Goal: Check status: Check status

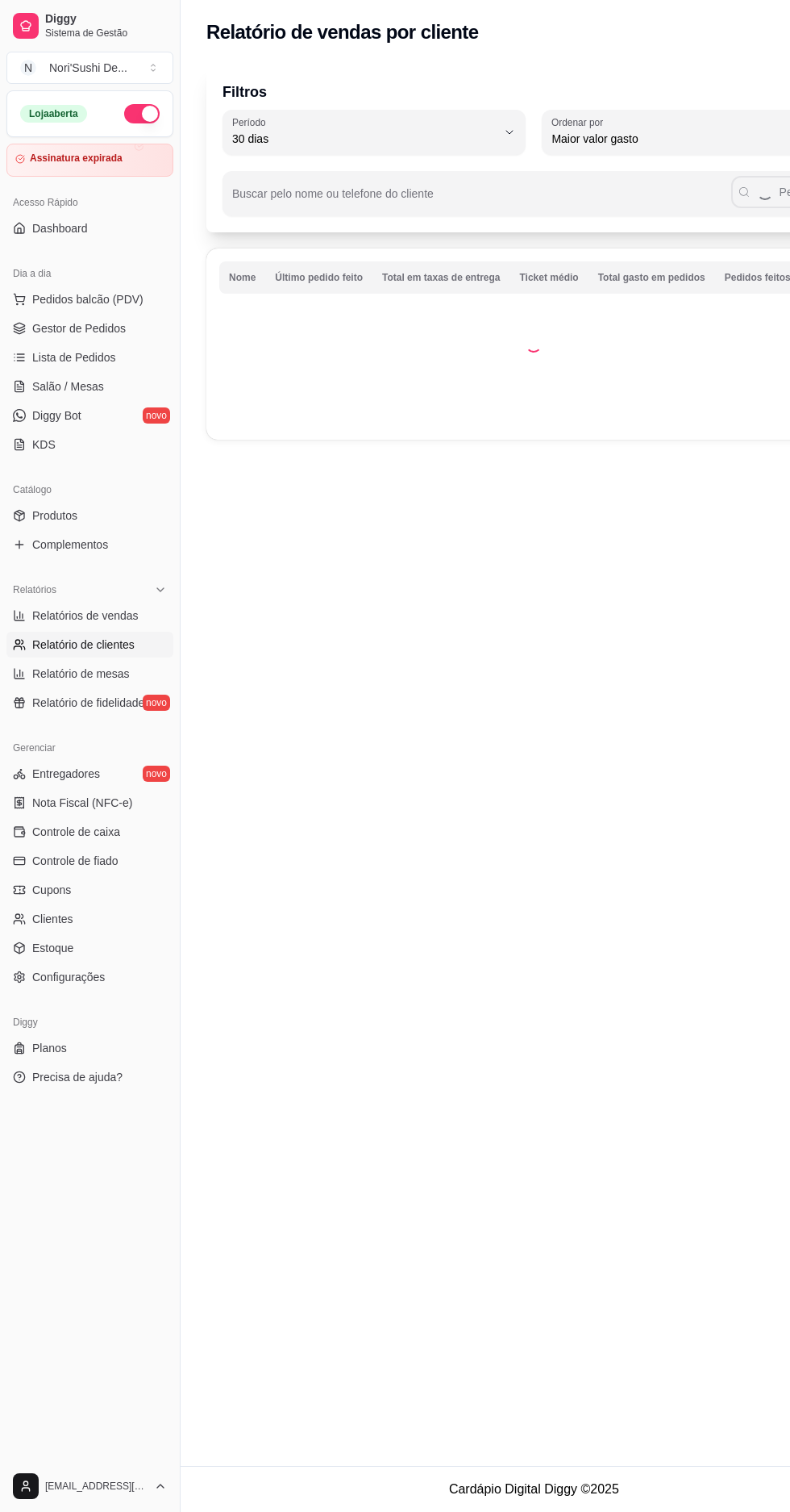
select select "30"
select select "HIGHEST_TOTAL_SPENT_WITH_ORDERS"
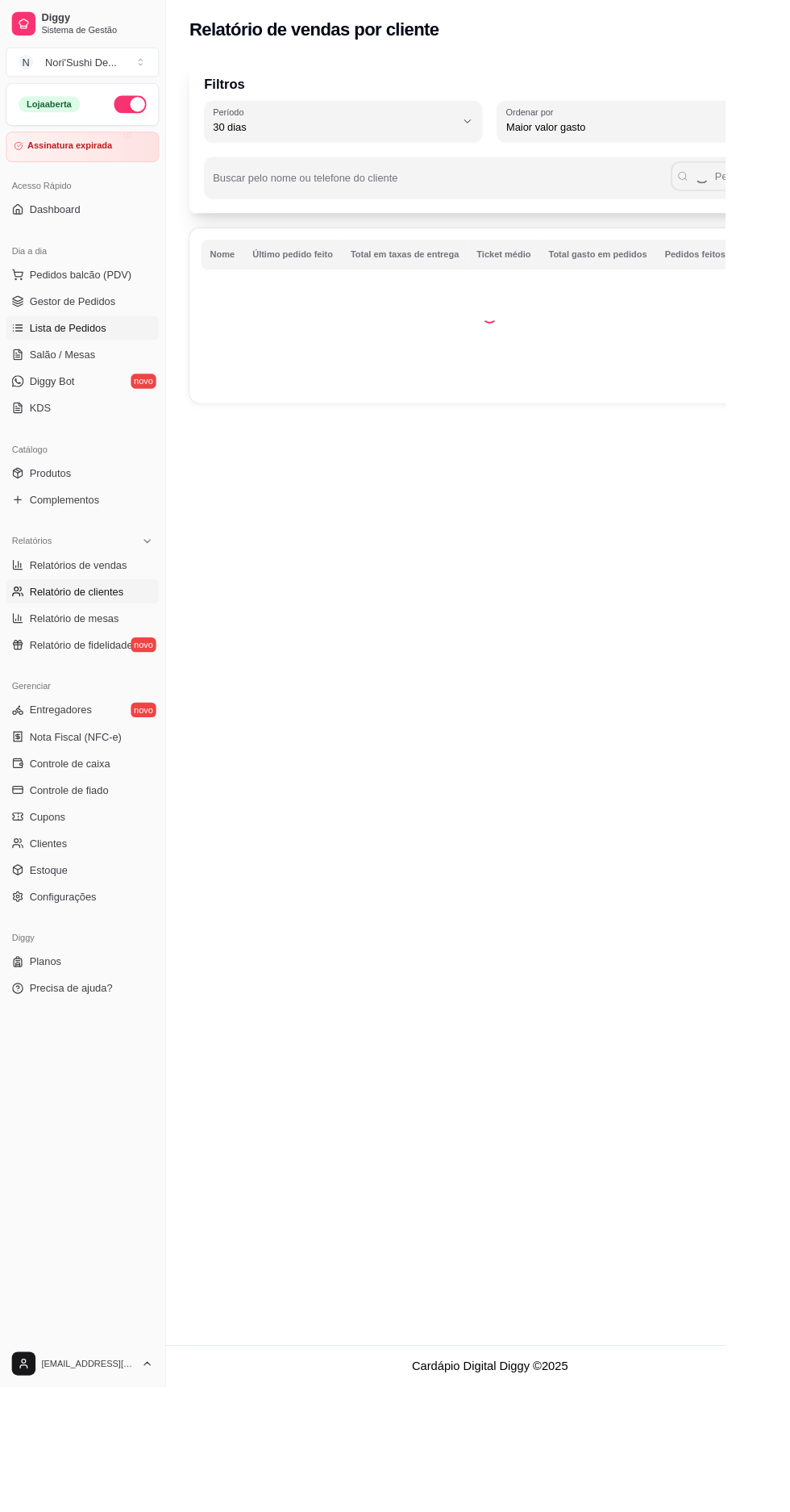
click at [61, 351] on span "Lista de Pedidos" at bounding box center [74, 357] width 84 height 16
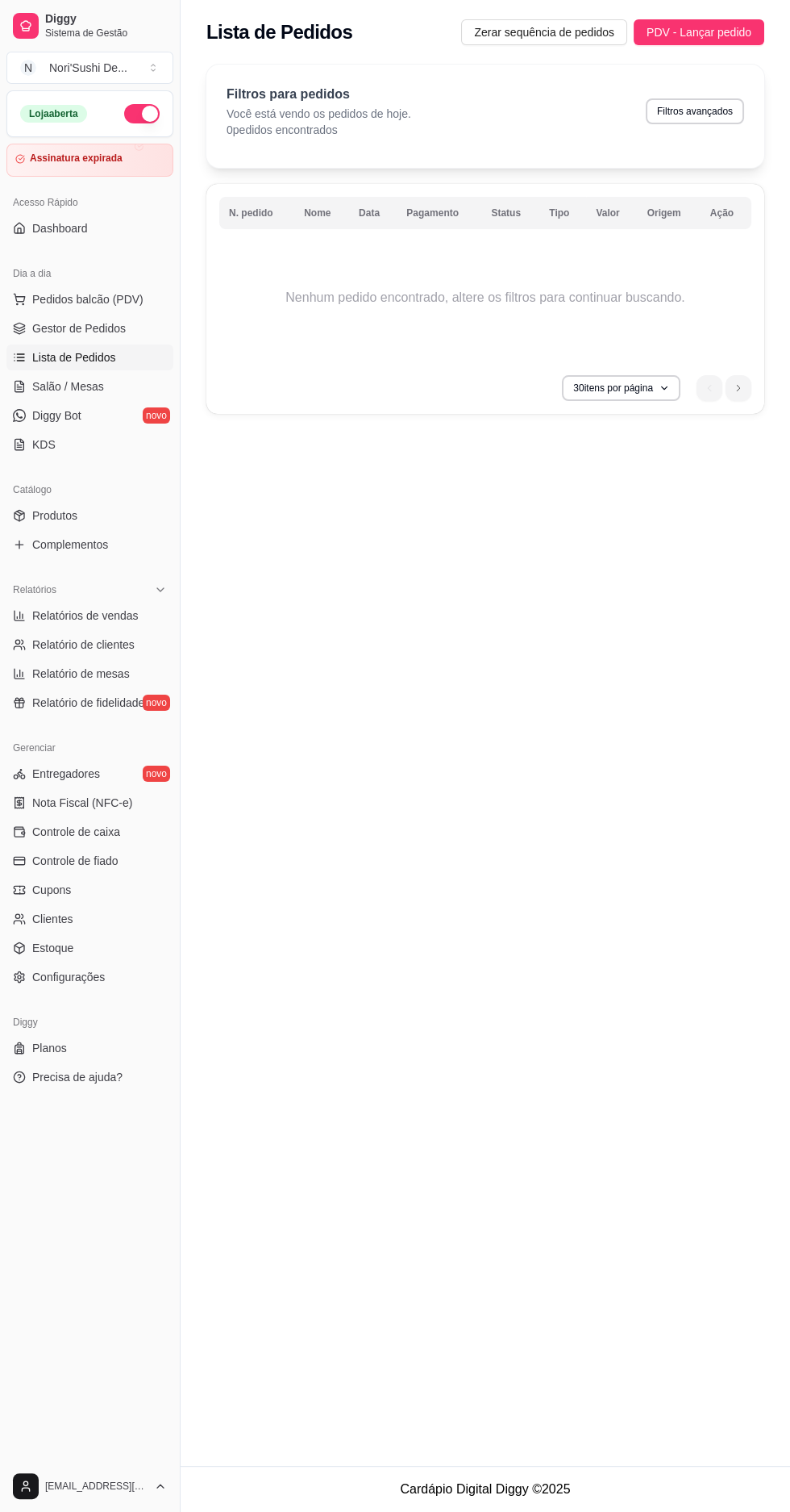
click at [697, 118] on button "Filtros avançados" at bounding box center [695, 111] width 98 height 26
select select "0"
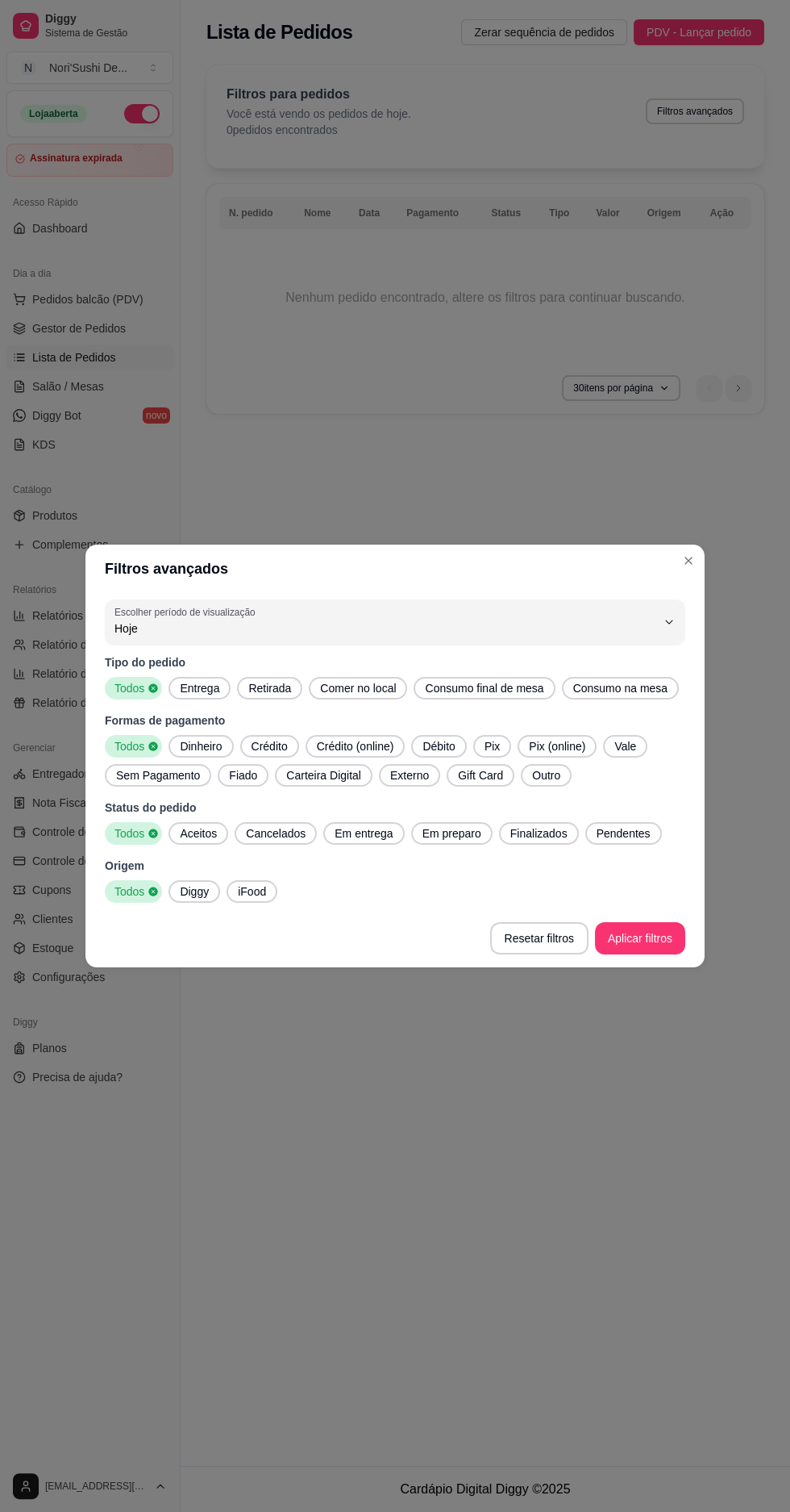
click at [286, 610] on div "Hoje" at bounding box center [385, 621] width 542 height 33
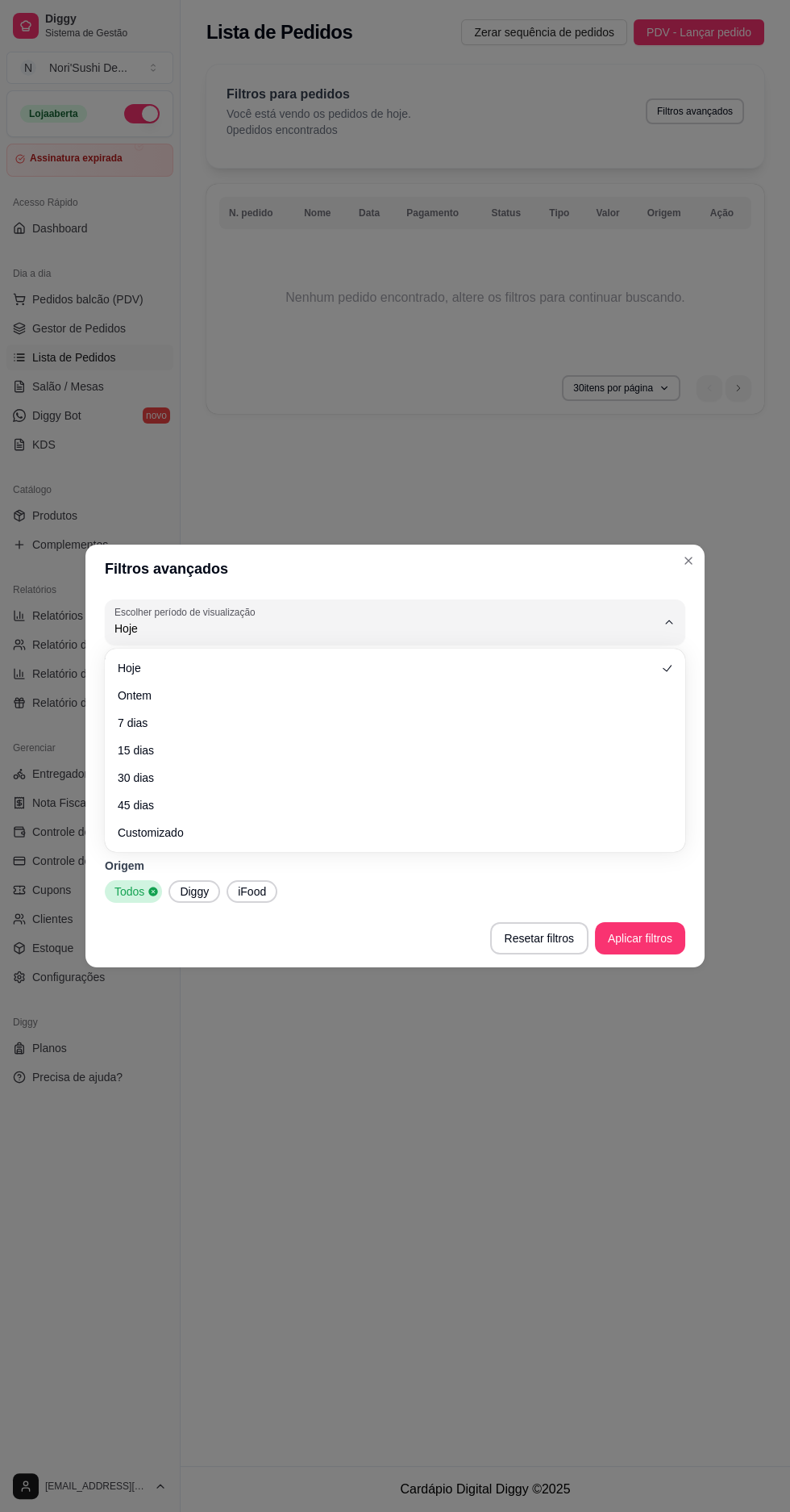
click at [265, 697] on span "Ontem" at bounding box center [387, 695] width 539 height 16
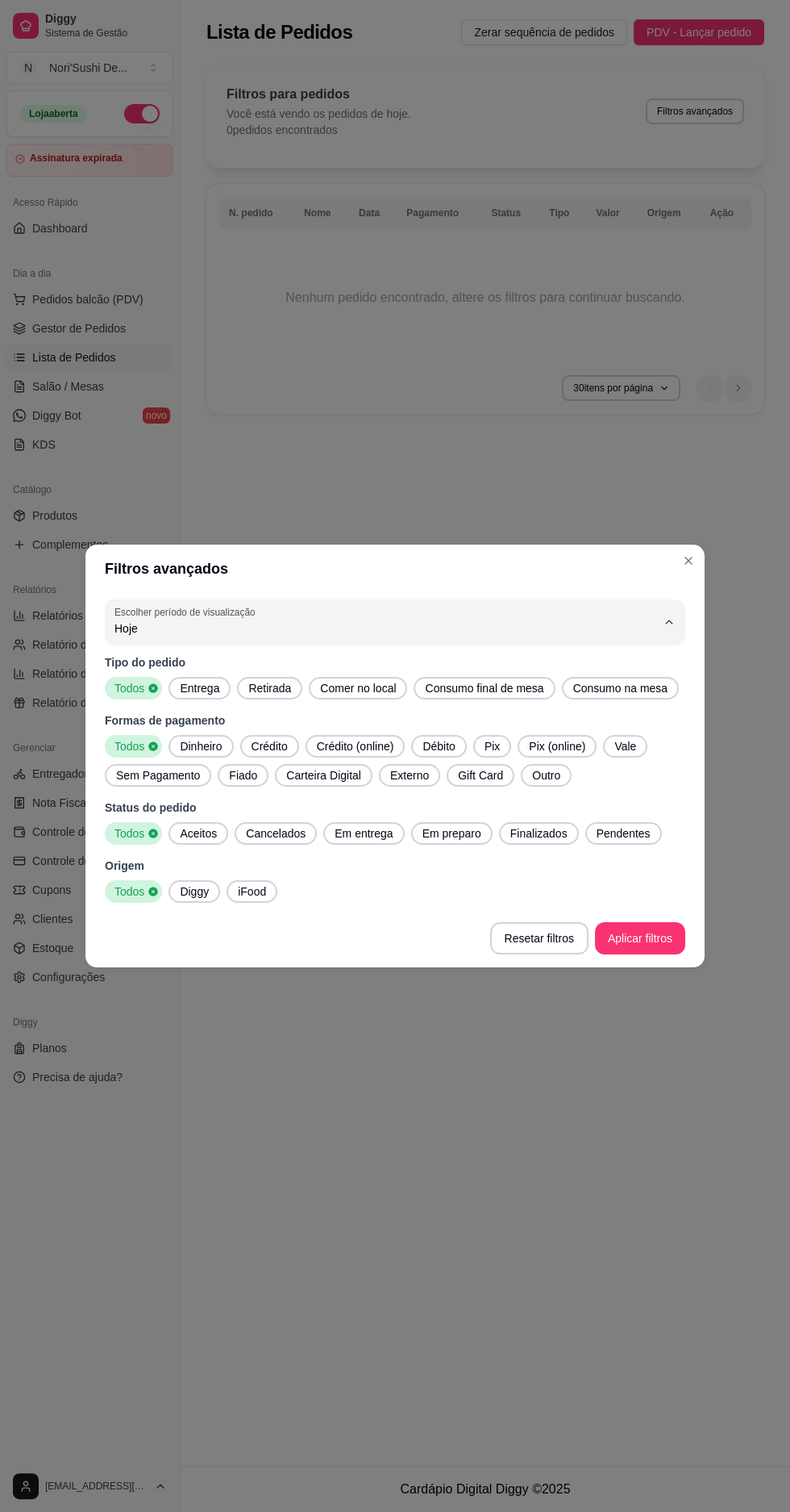
type input "1"
select select "1"
click at [653, 936] on button "Aplicar filtros" at bounding box center [640, 938] width 90 height 33
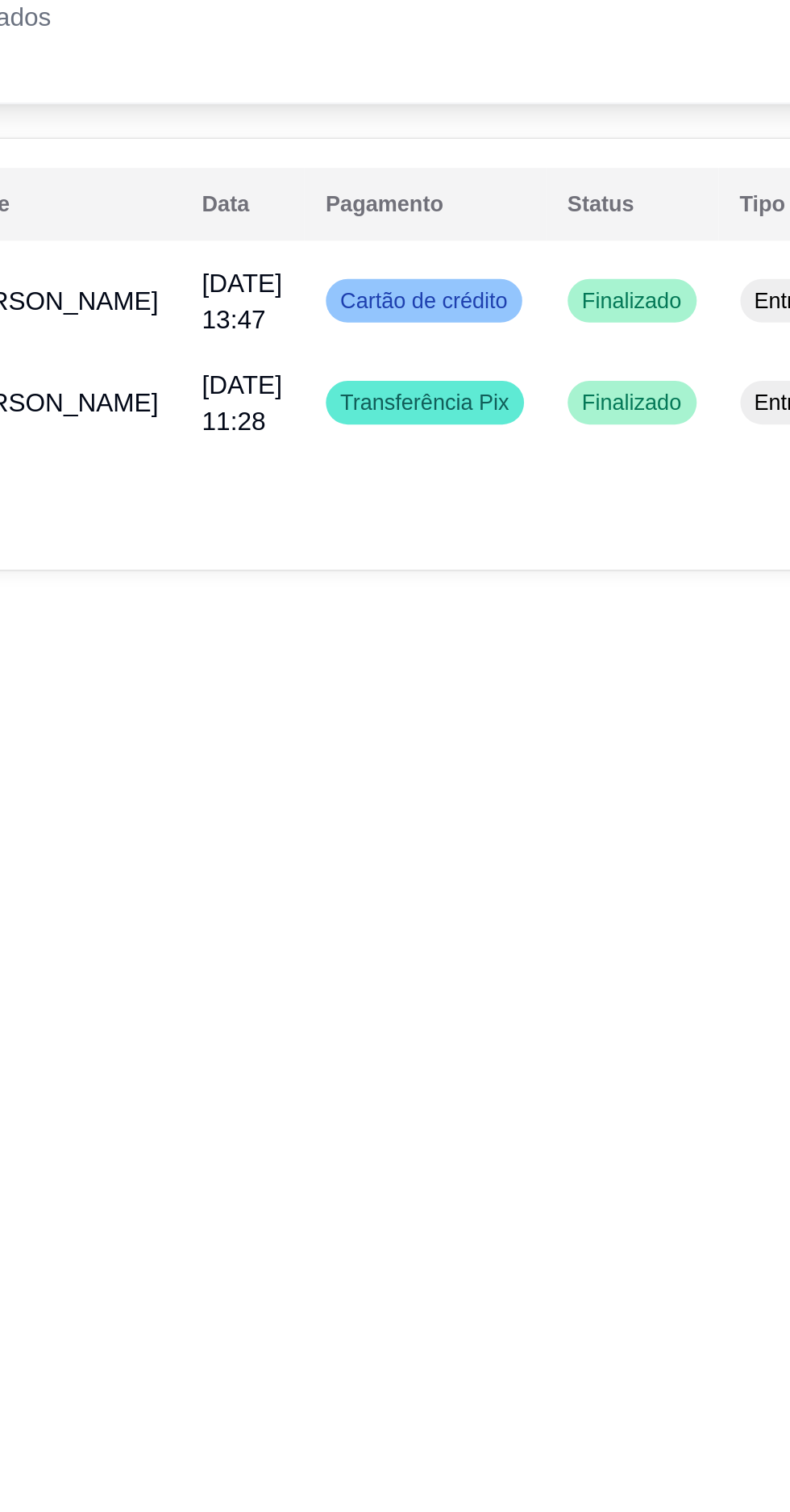
click at [470, 293] on div "Transferência Pix" at bounding box center [503, 301] width 88 height 20
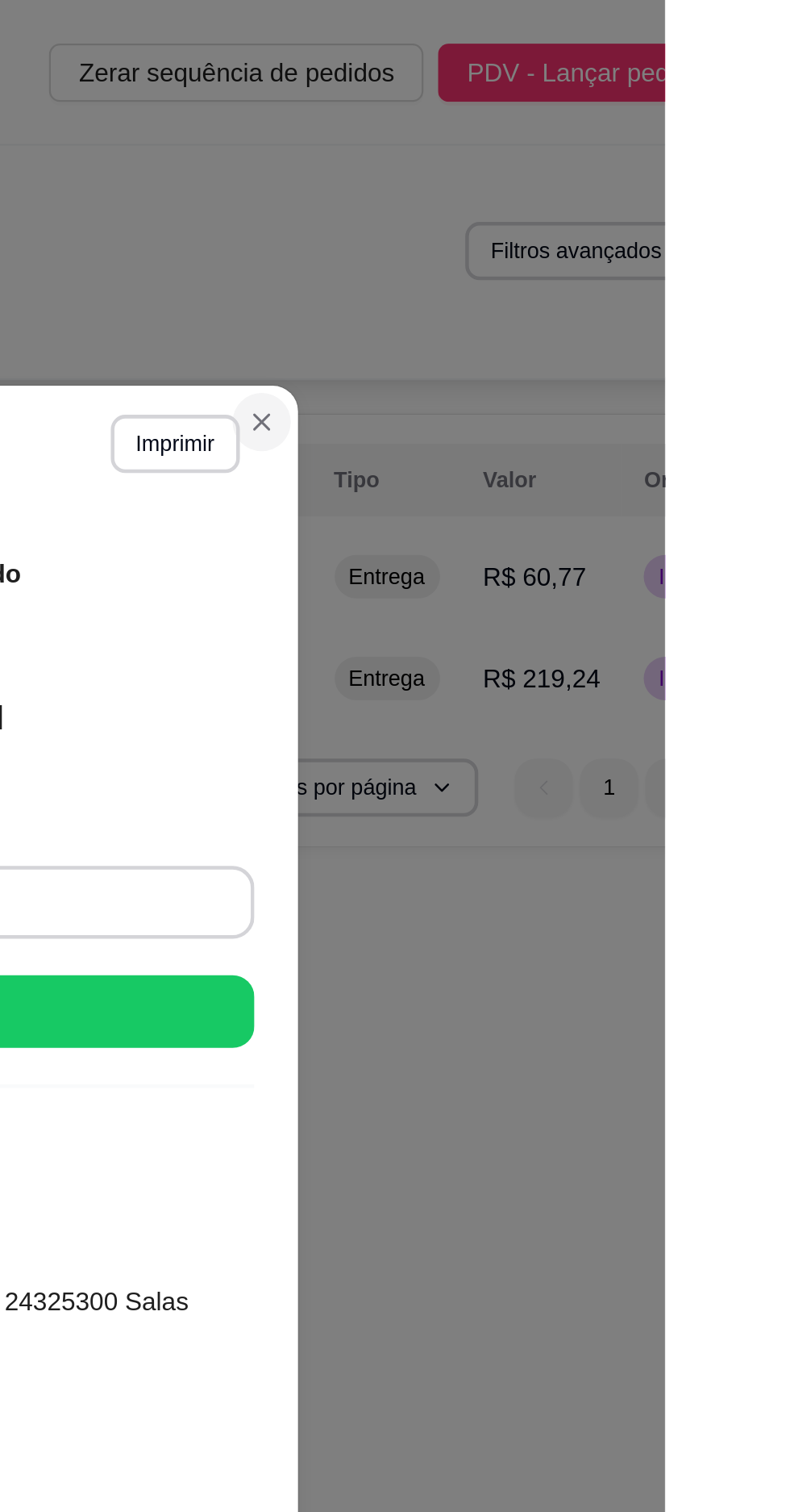
click at [600, 185] on button "Close" at bounding box center [611, 188] width 26 height 26
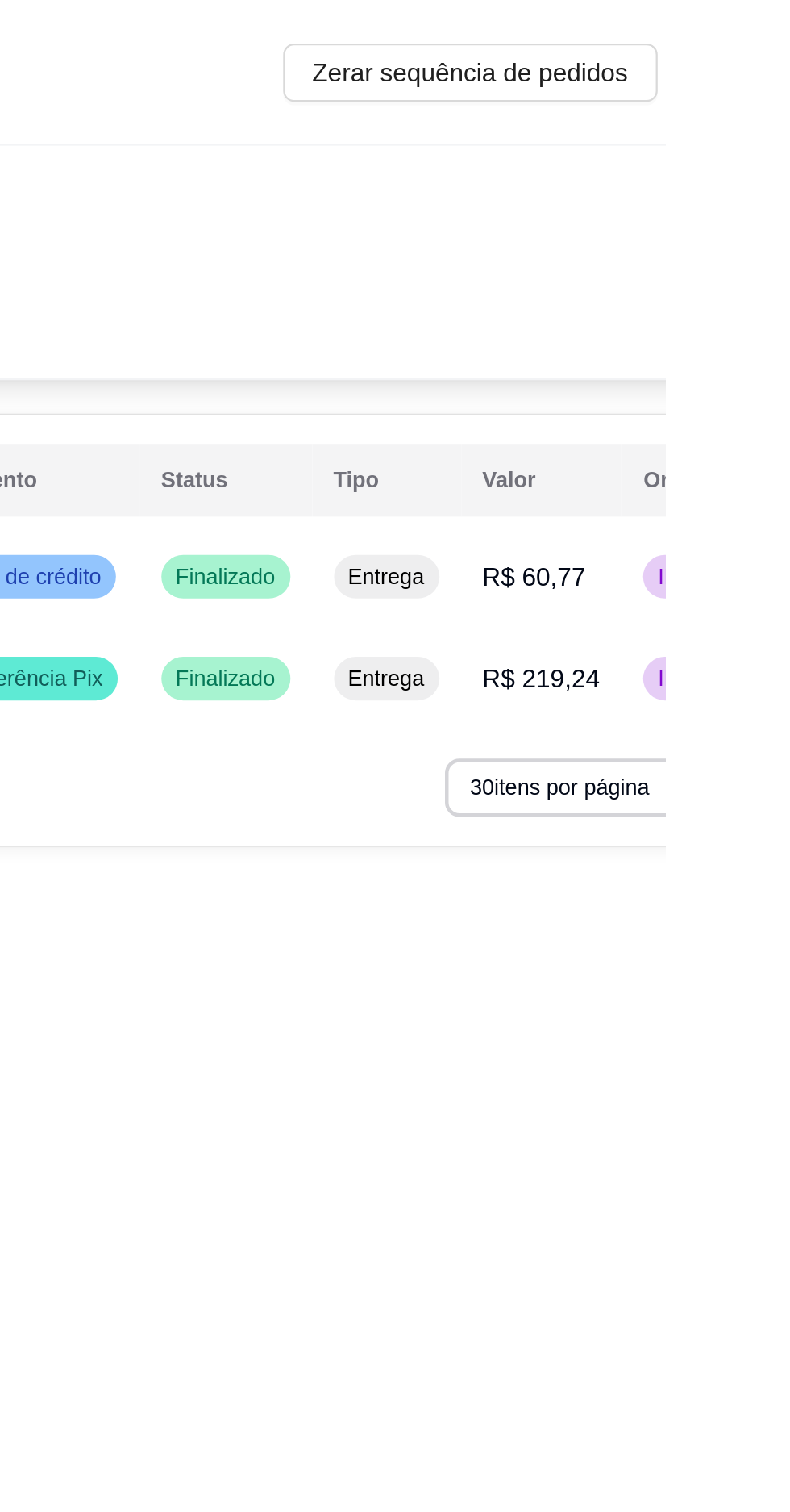
click at [722, 261] on td "R$ 60,77" at bounding box center [735, 256] width 71 height 46
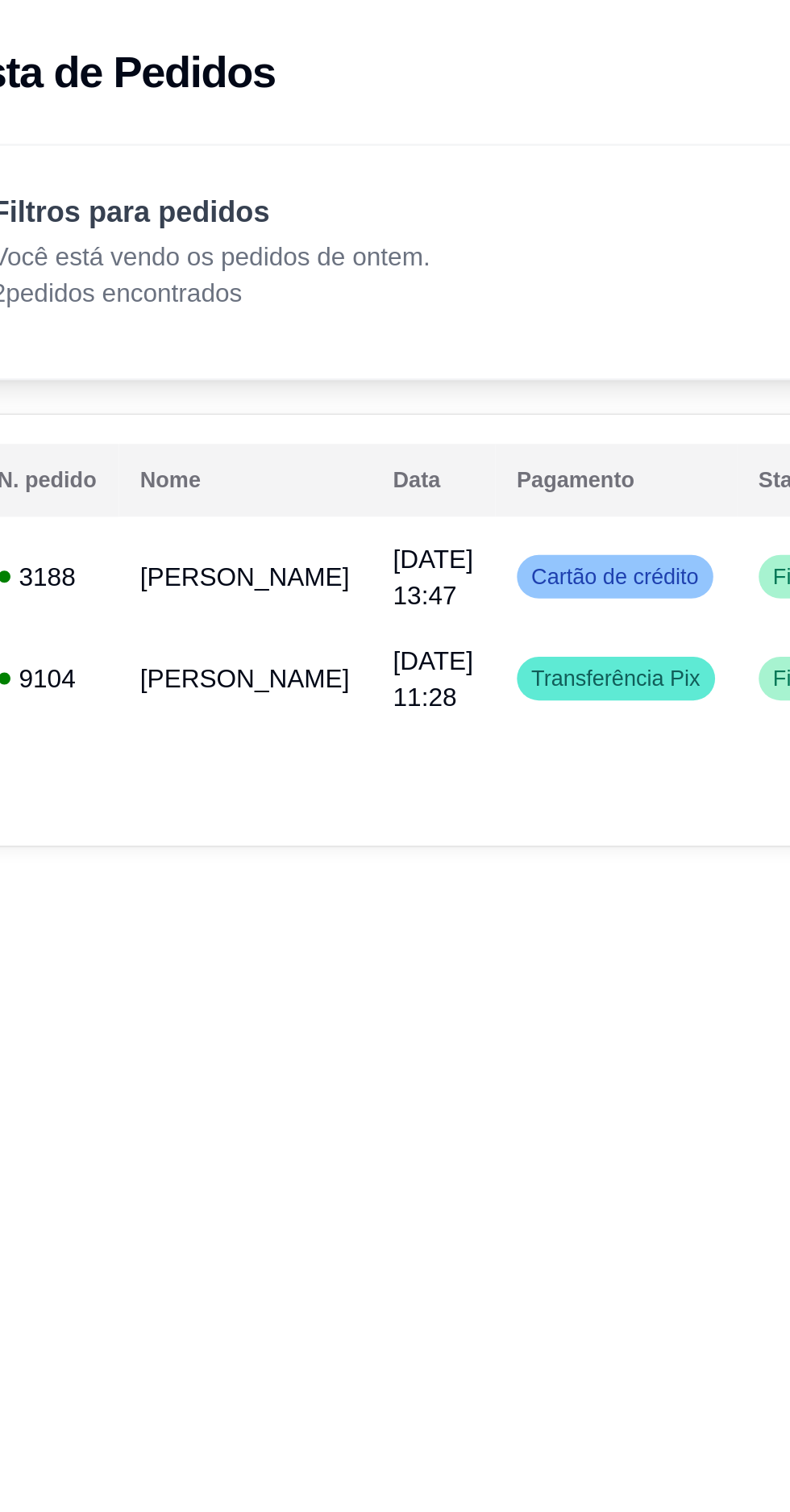
click at [512, 235] on td "Cartão de crédito" at bounding box center [503, 256] width 107 height 46
click at [506, 251] on span "Cartão de crédito" at bounding box center [502, 255] width 80 height 13
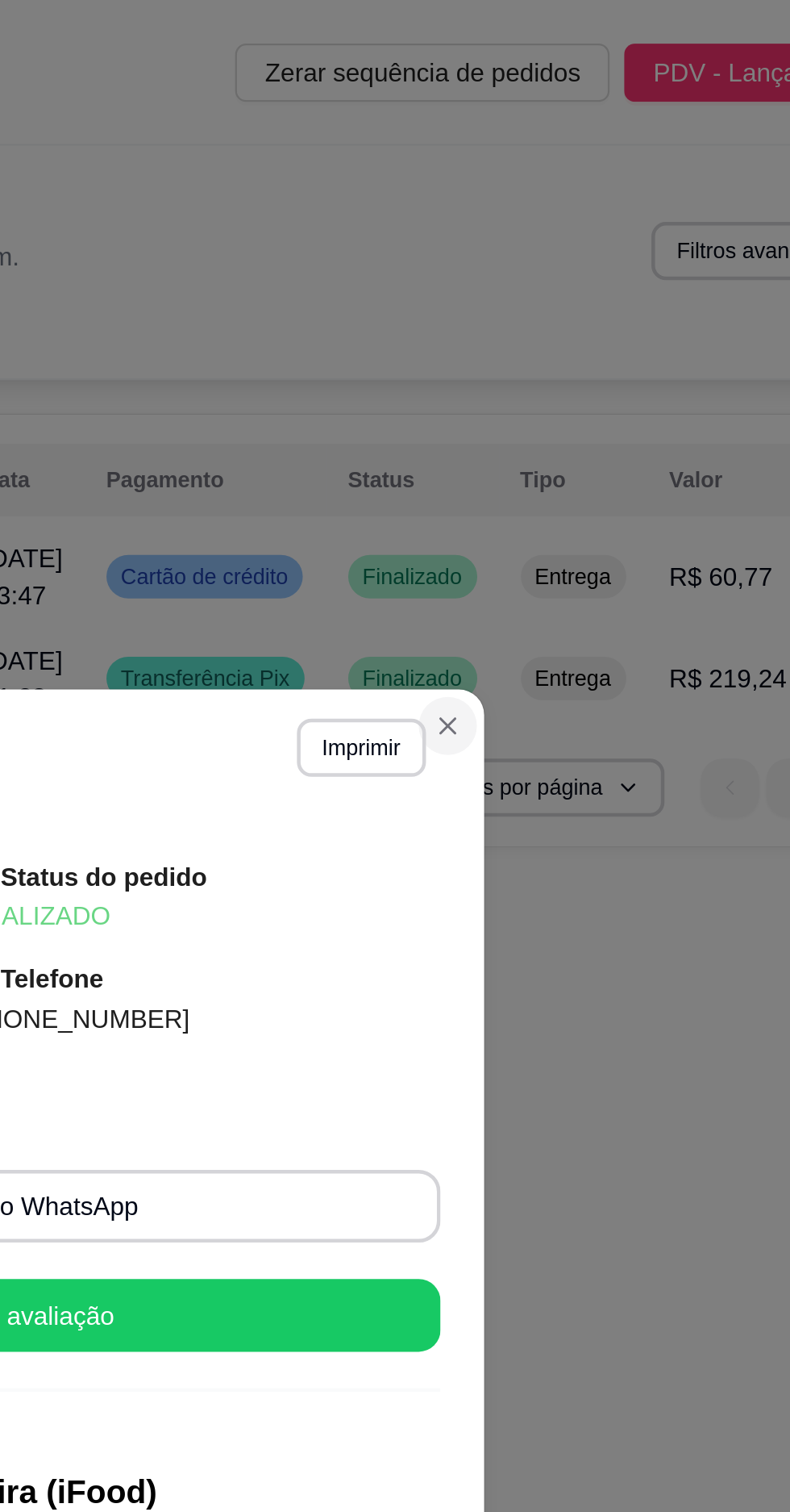
click at [611, 321] on icon "Close" at bounding box center [610, 322] width 13 height 13
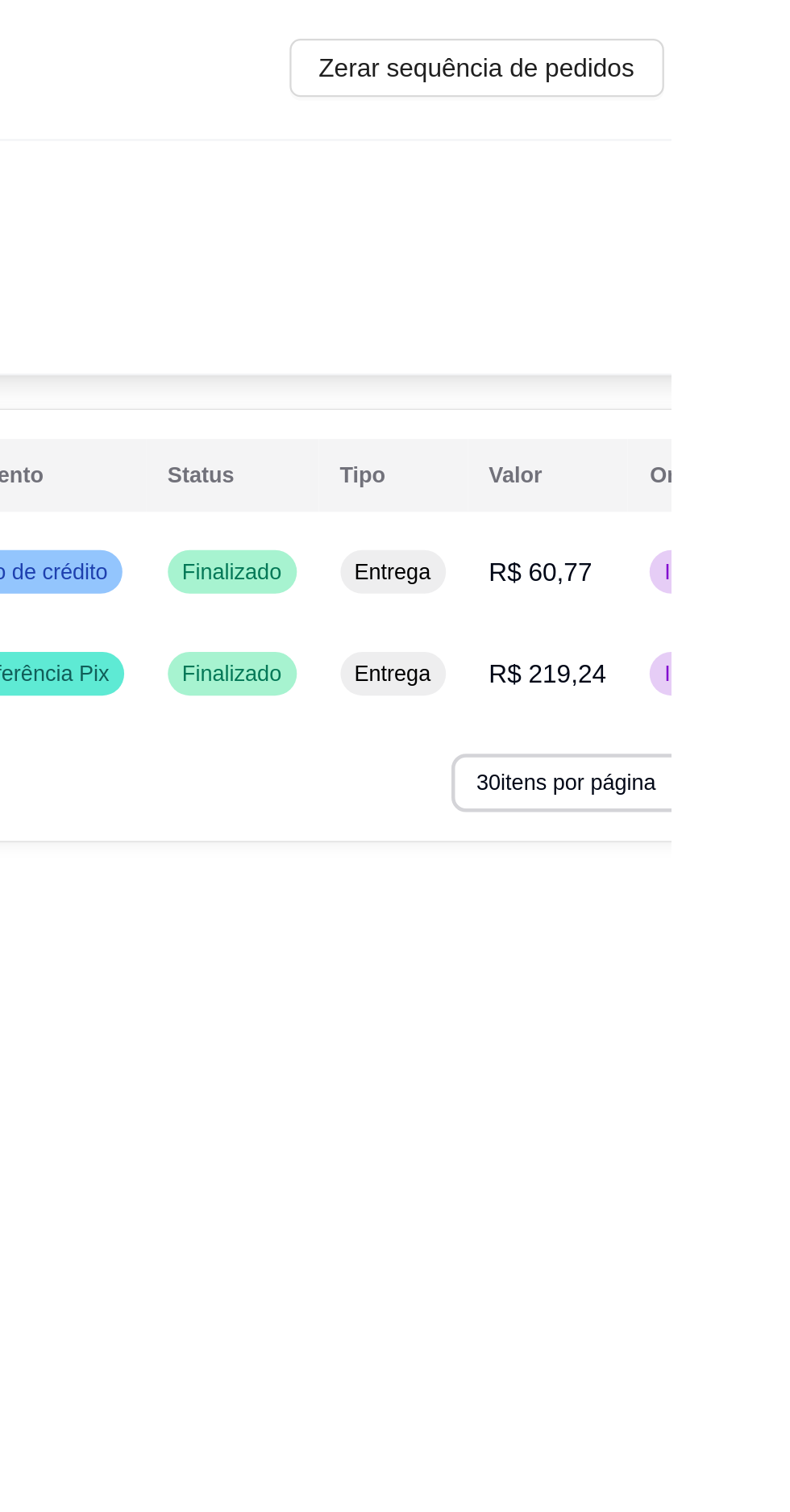
select select "1"
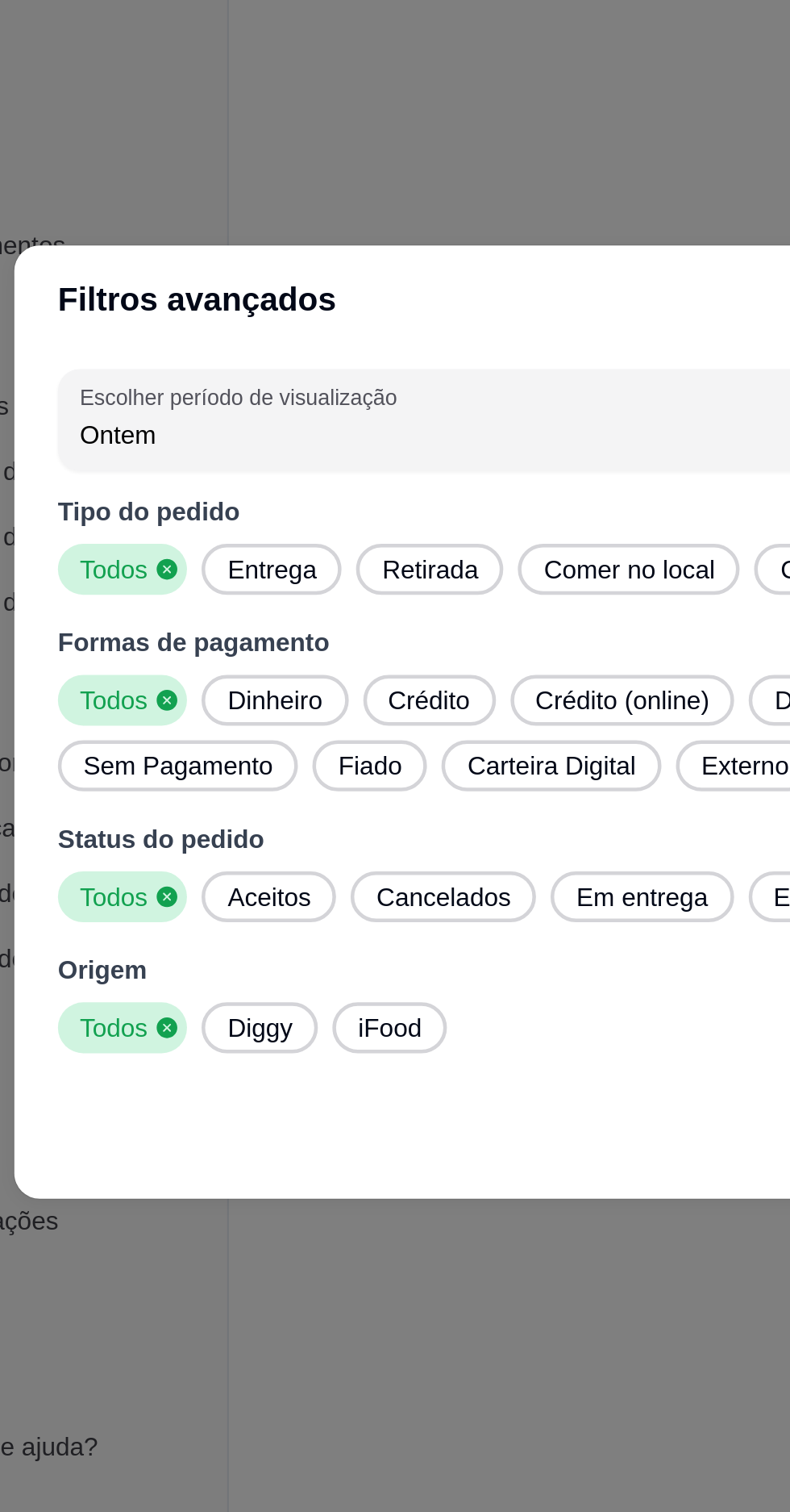
click at [316, 697] on div "Comer no local" at bounding box center [357, 688] width 98 height 23
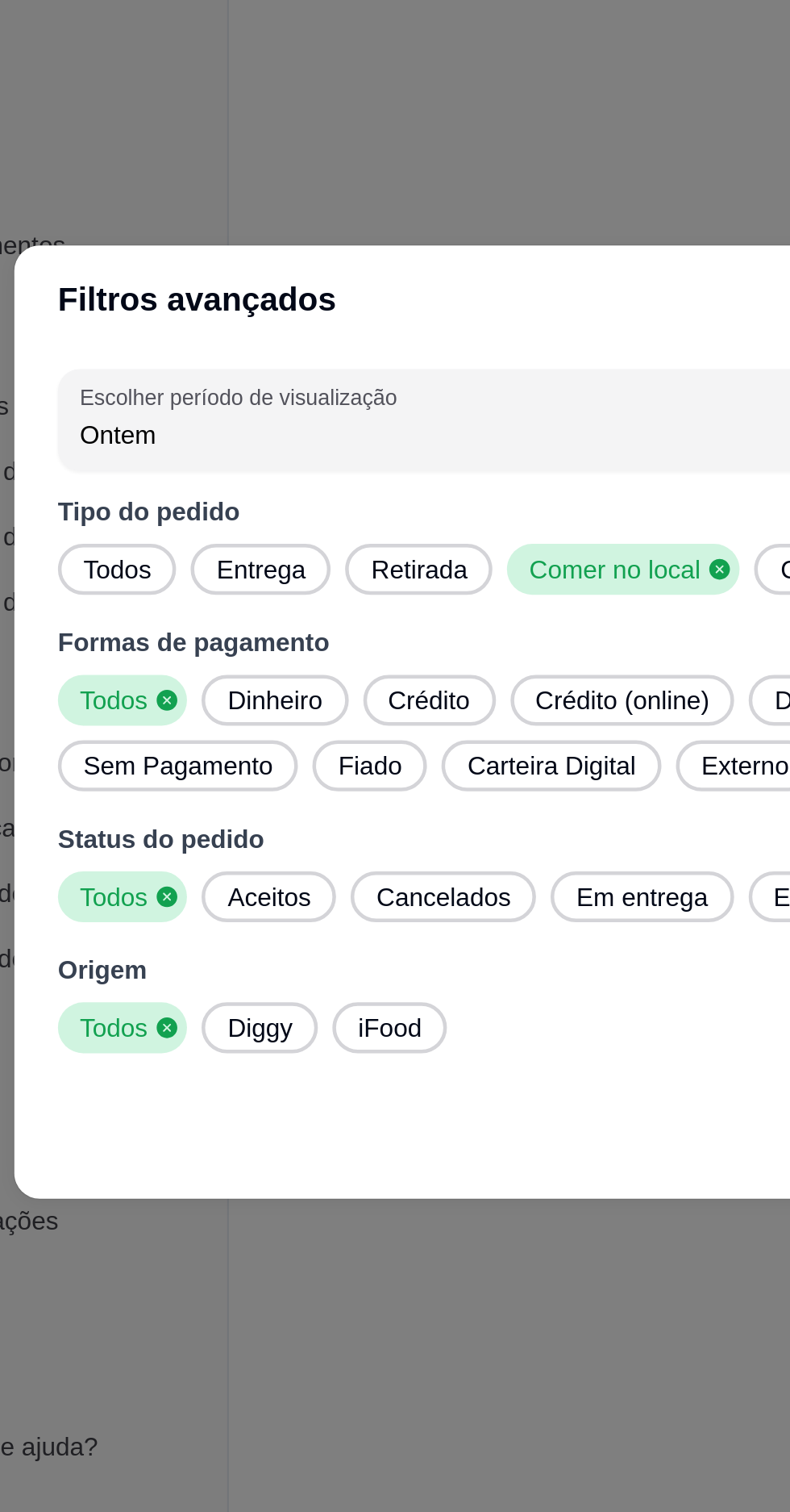
click at [142, 699] on div "Todos" at bounding box center [131, 688] width 53 height 23
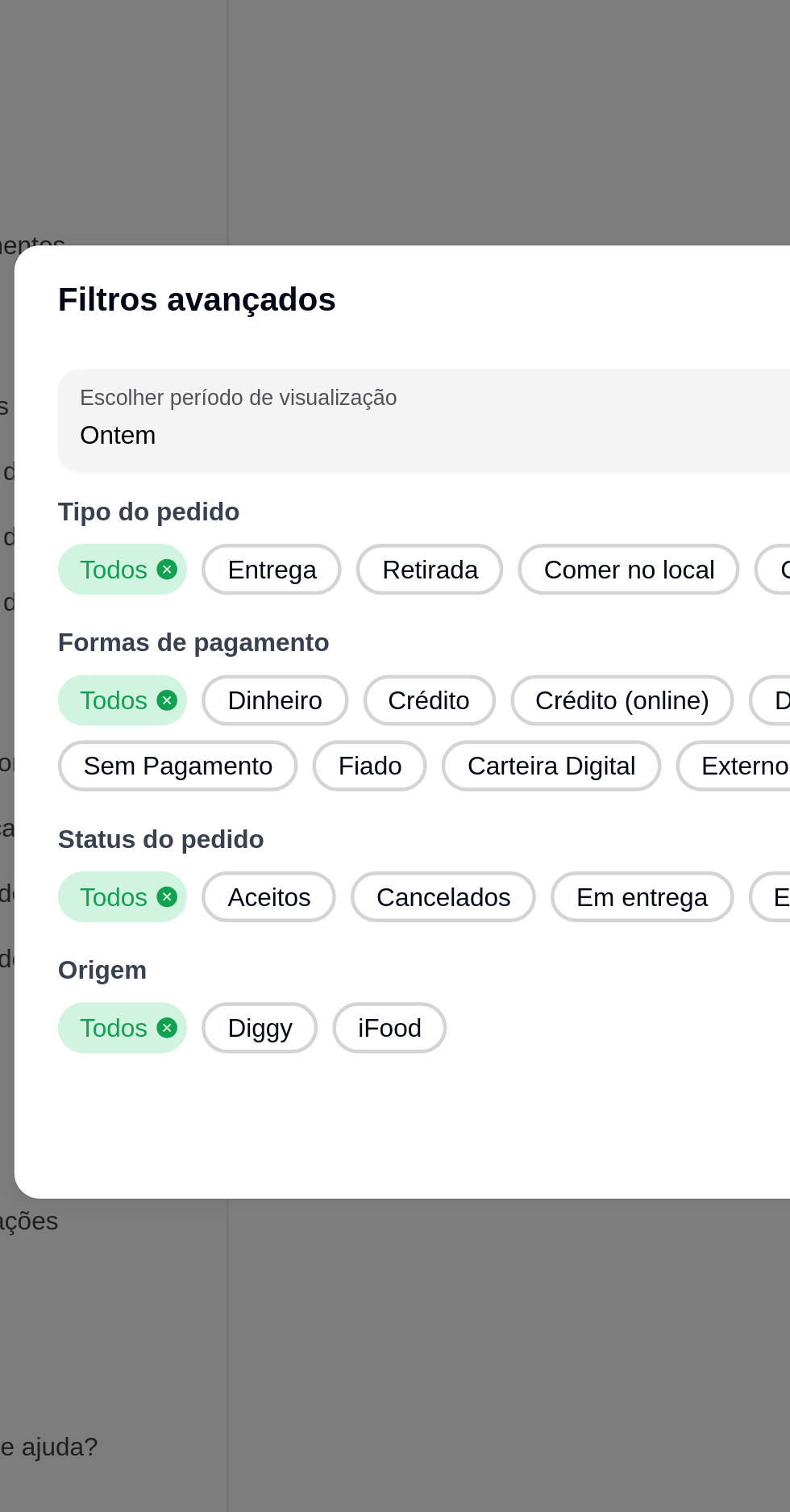
click at [286, 613] on div "Ontem" at bounding box center [385, 621] width 542 height 33
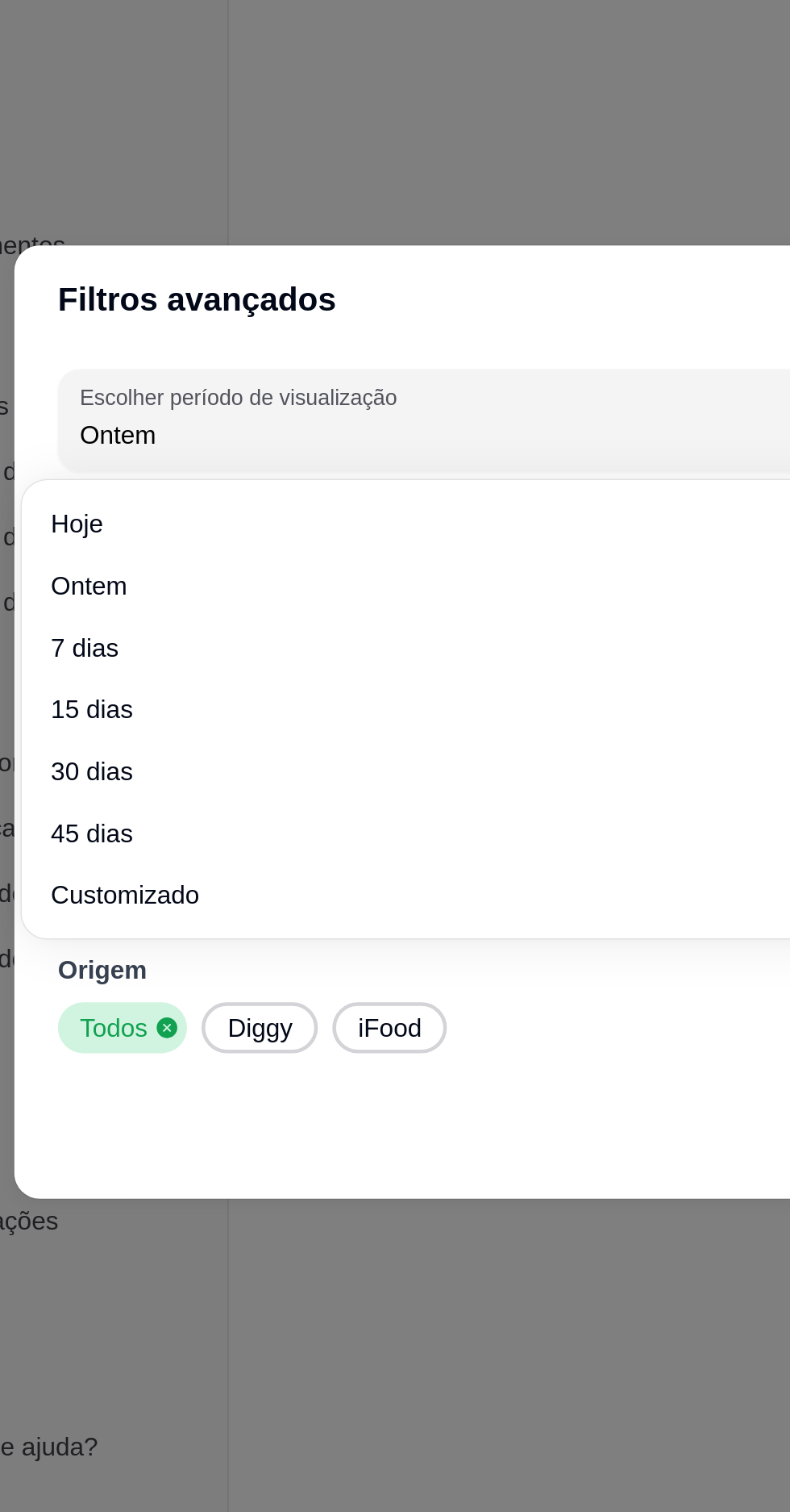
click at [226, 728] on span "7 dias" at bounding box center [370, 723] width 539 height 16
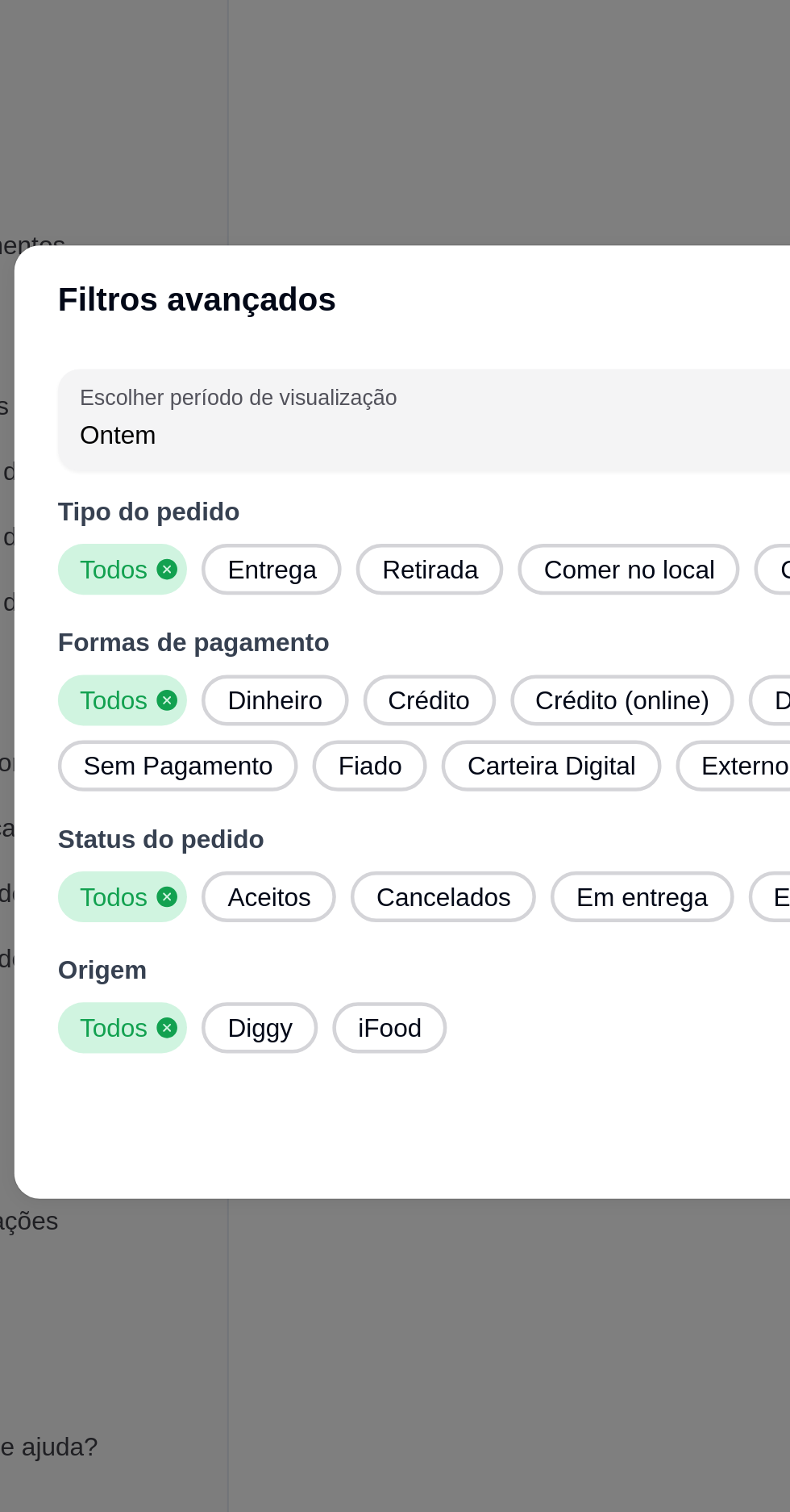
type input "7"
select select "7"
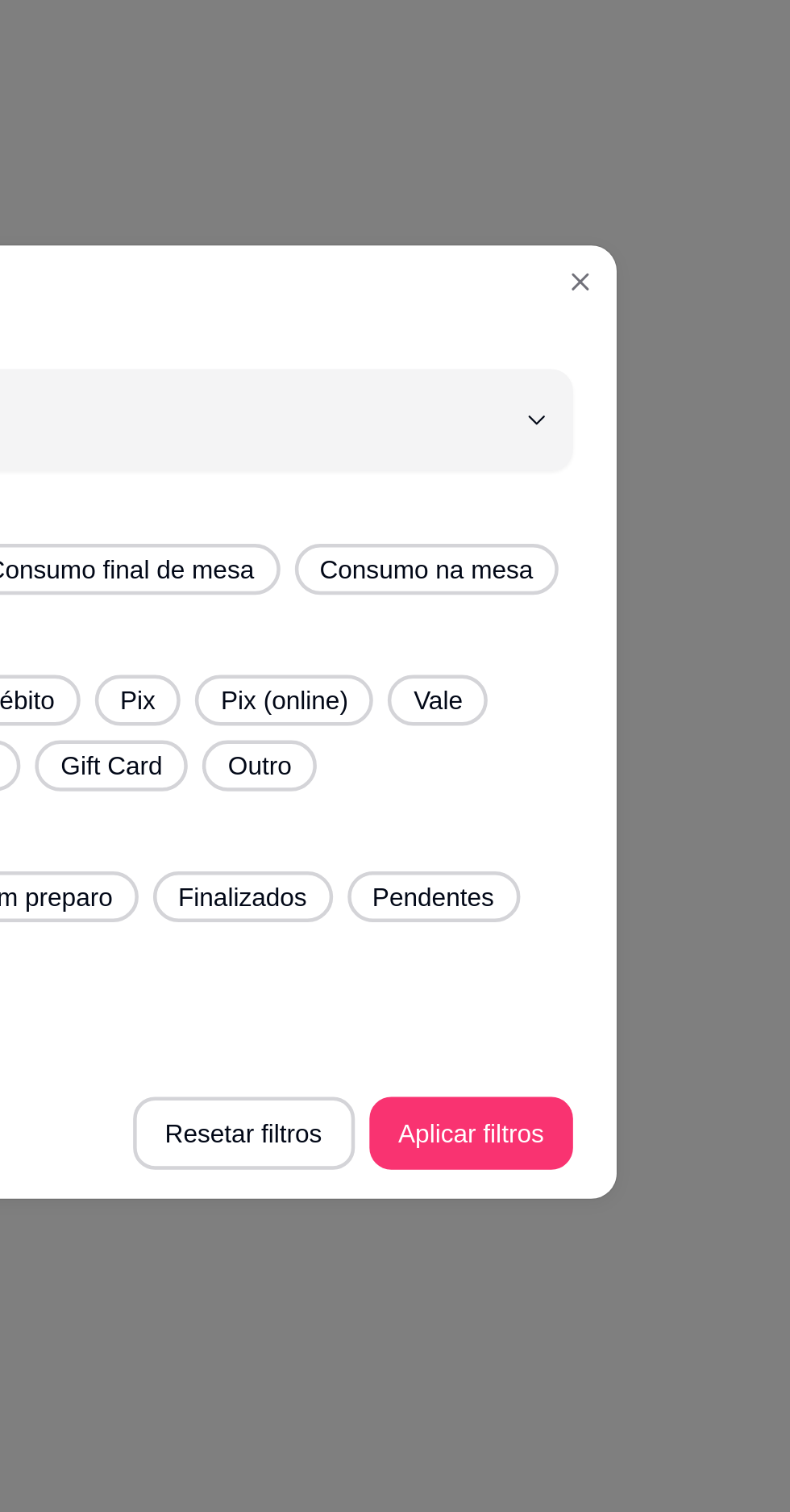
click at [661, 942] on button "Aplicar filtros" at bounding box center [640, 938] width 90 height 33
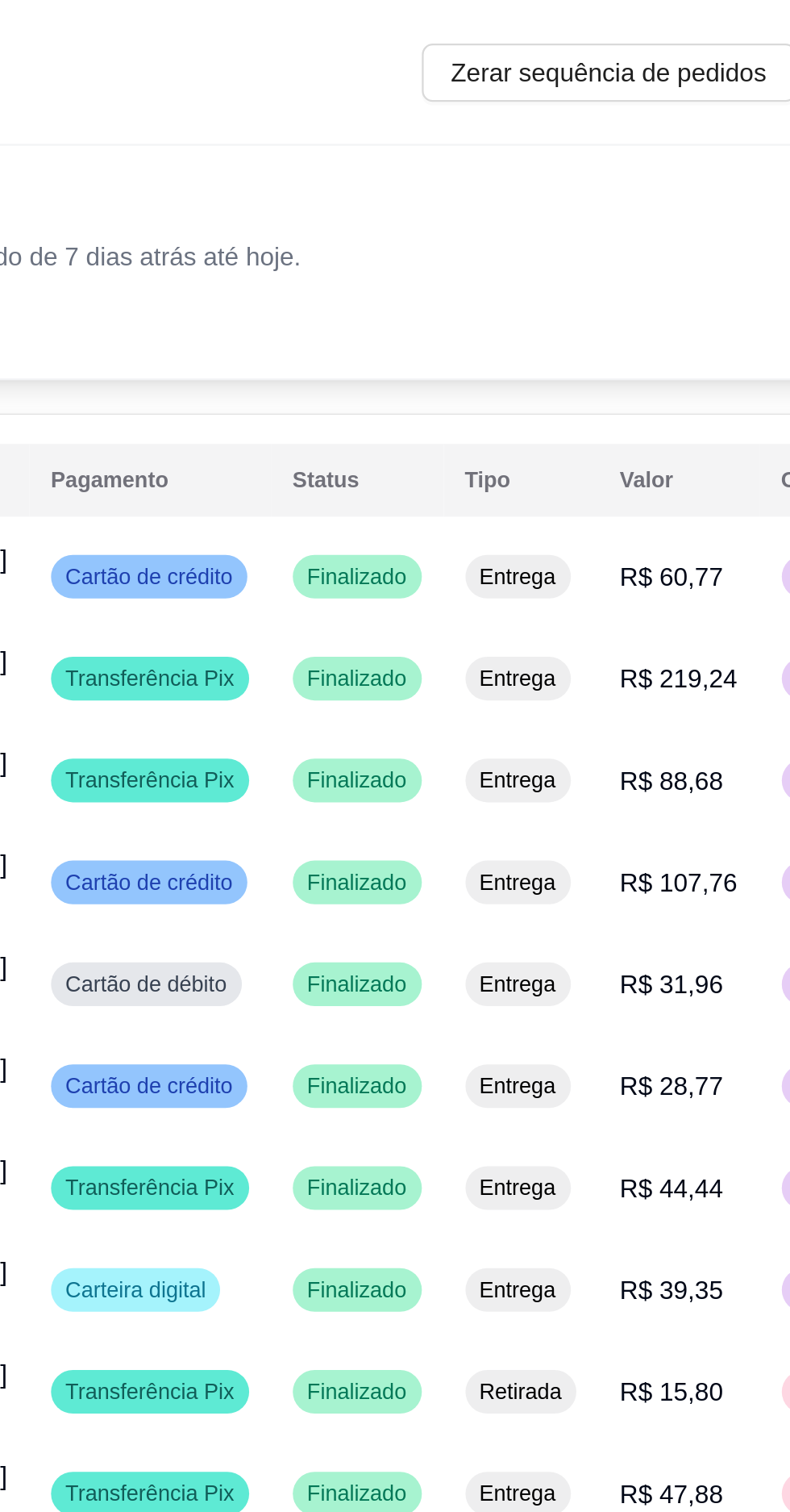
click at [593, 344] on span "Finalizado" at bounding box center [595, 345] width 51 height 13
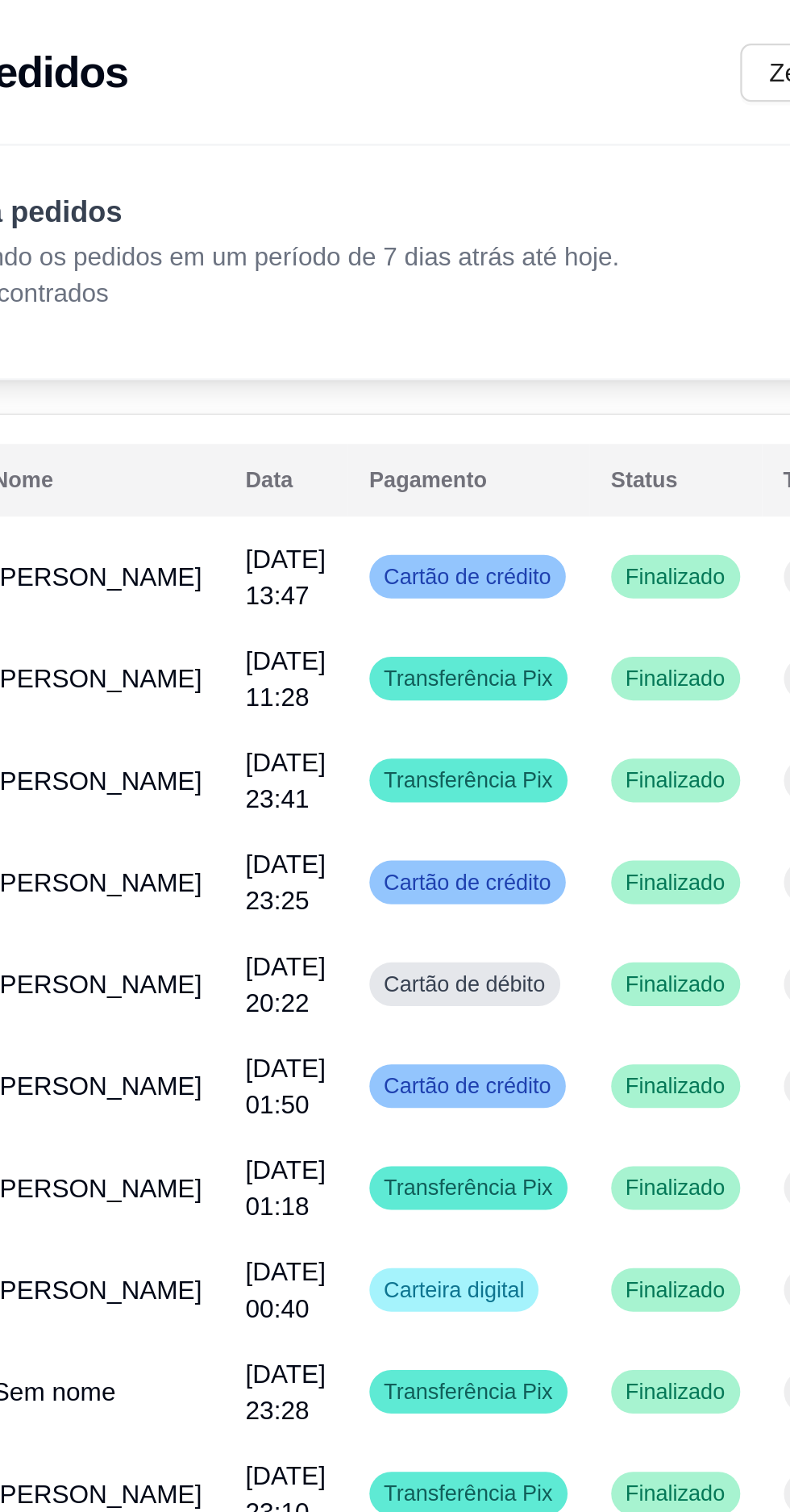
click at [576, 287] on td "Finalizado" at bounding box center [595, 301] width 76 height 46
click at [606, 131] on div "Filtros para pedidos Você está vendo os pedidos em um período de 7 dias atrás a…" at bounding box center [567, 111] width 681 height 54
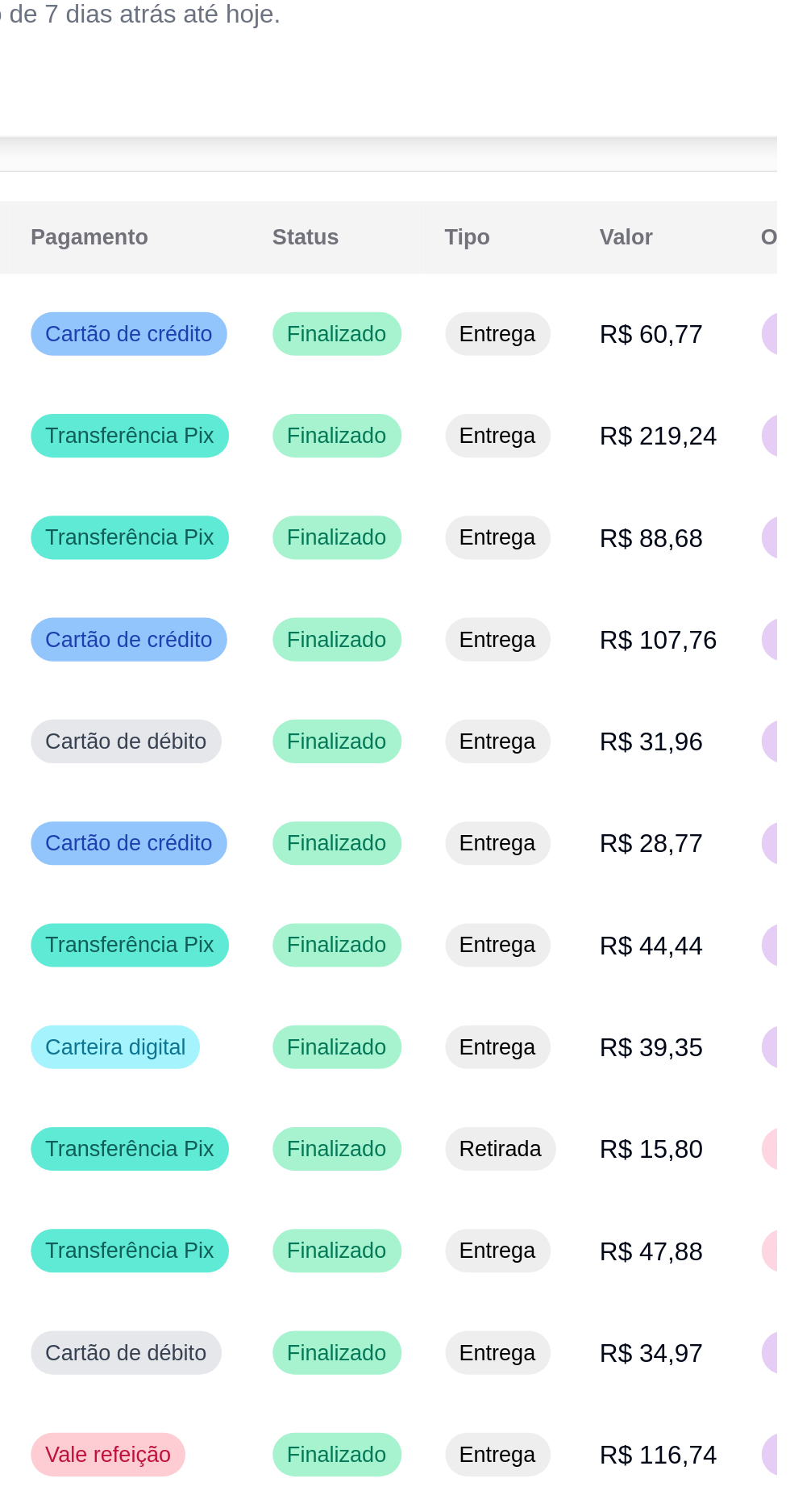
click at [713, 394] on span "R$ 107,76" at bounding box center [738, 391] width 53 height 13
